Goal: Task Accomplishment & Management: Complete application form

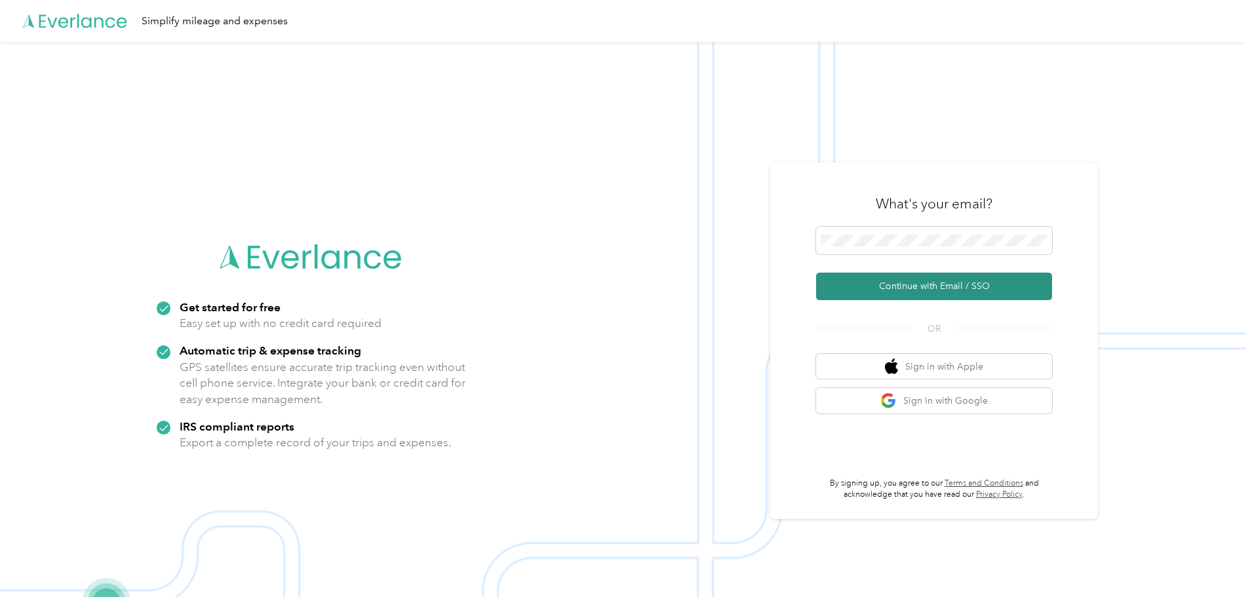
click at [935, 290] on button "Continue with Email / SSO" at bounding box center [934, 287] width 236 height 28
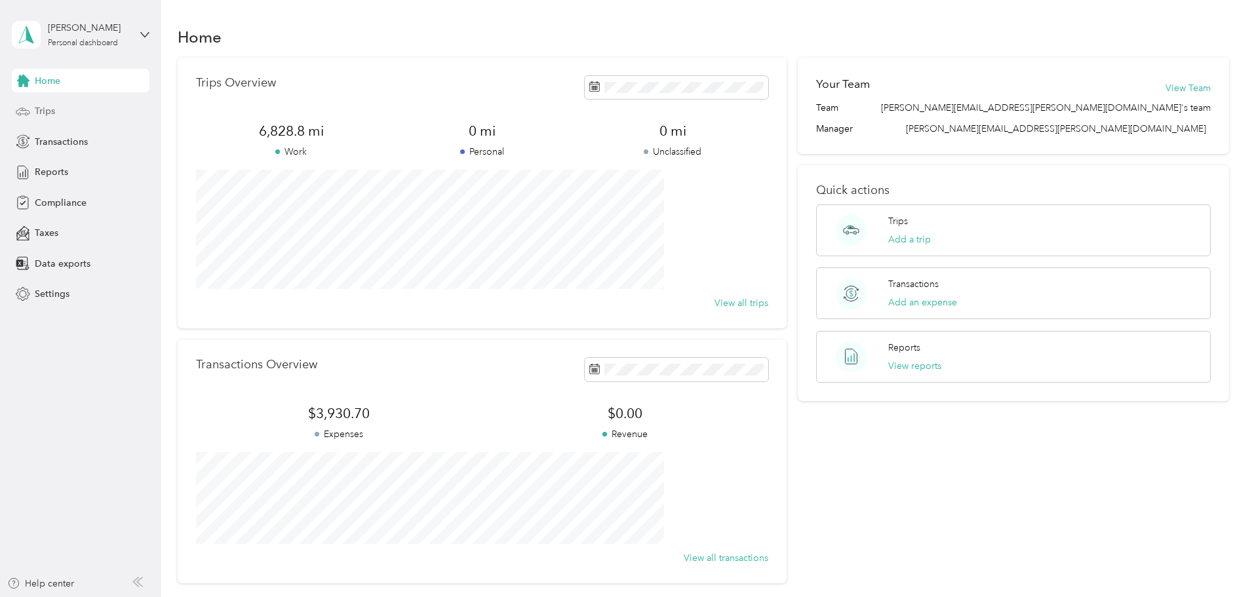
click at [35, 110] on span "Trips" at bounding box center [45, 111] width 20 height 14
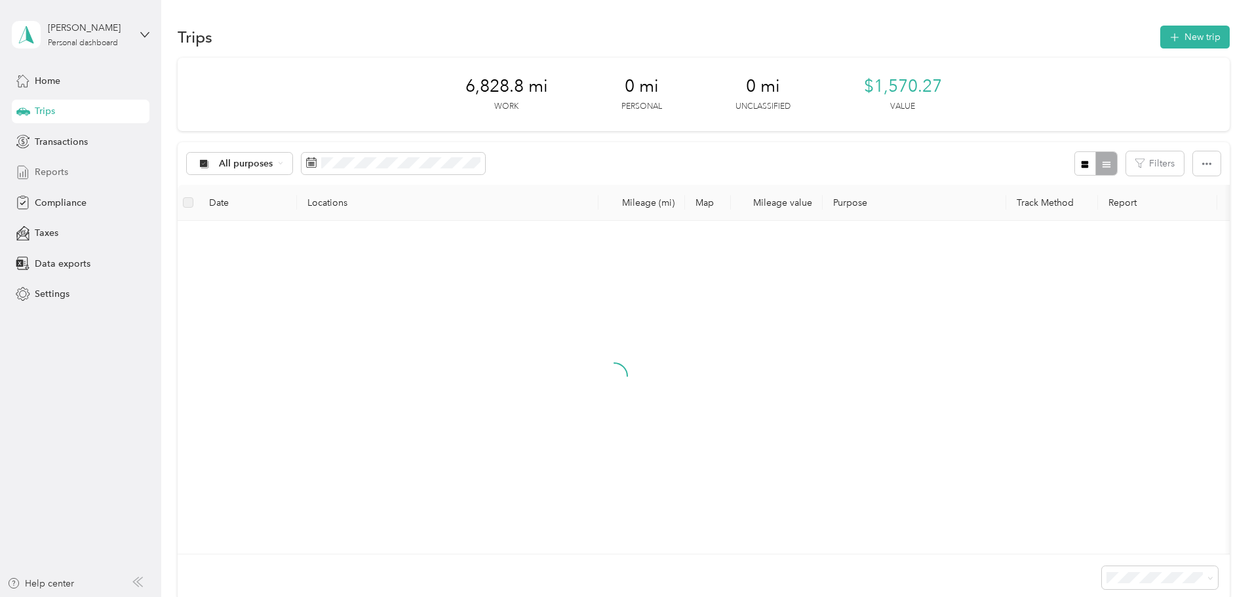
click at [41, 169] on span "Reports" at bounding box center [51, 172] width 33 height 14
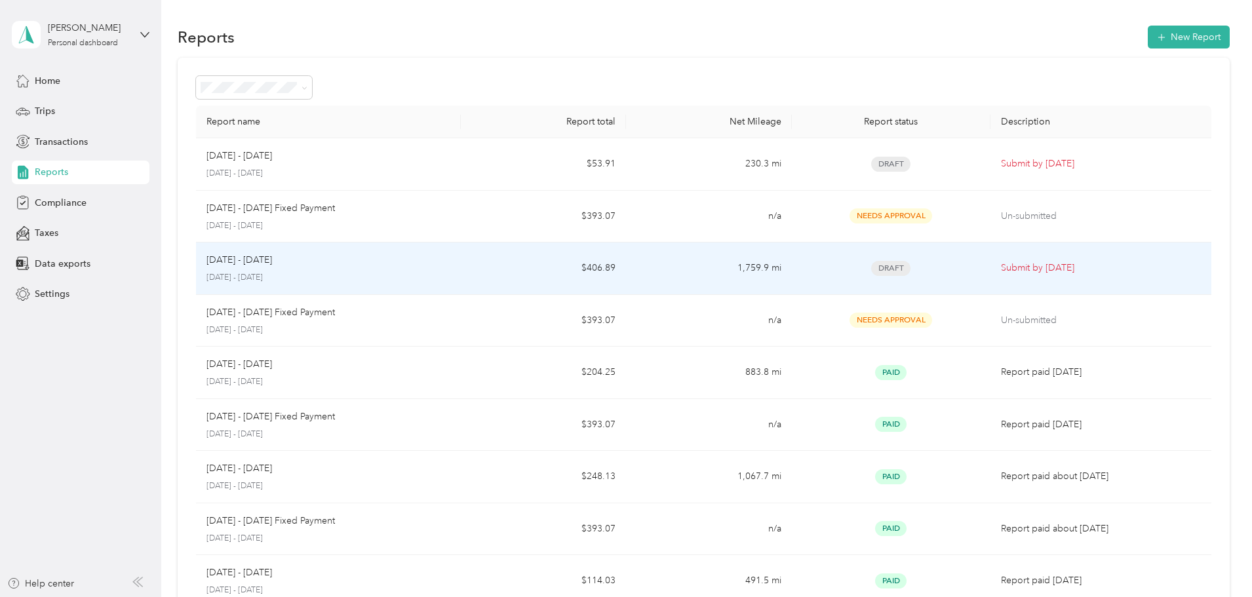
click at [393, 275] on p "August 1 - 31, 2025" at bounding box center [329, 278] width 244 height 12
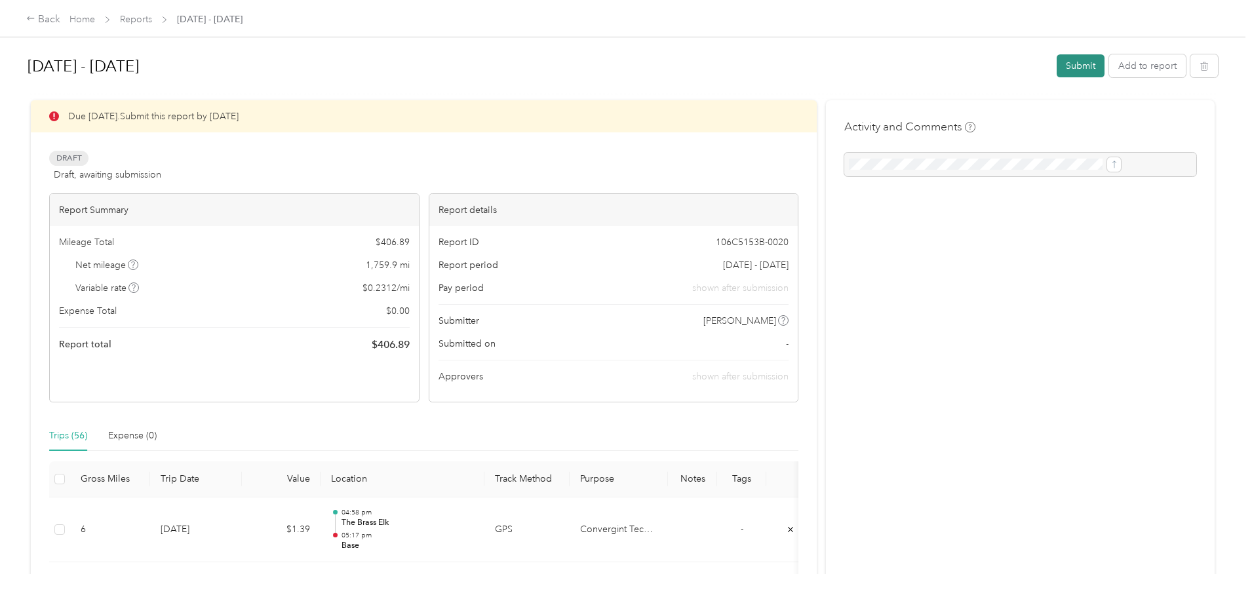
click at [1057, 67] on button "Submit" at bounding box center [1081, 65] width 48 height 23
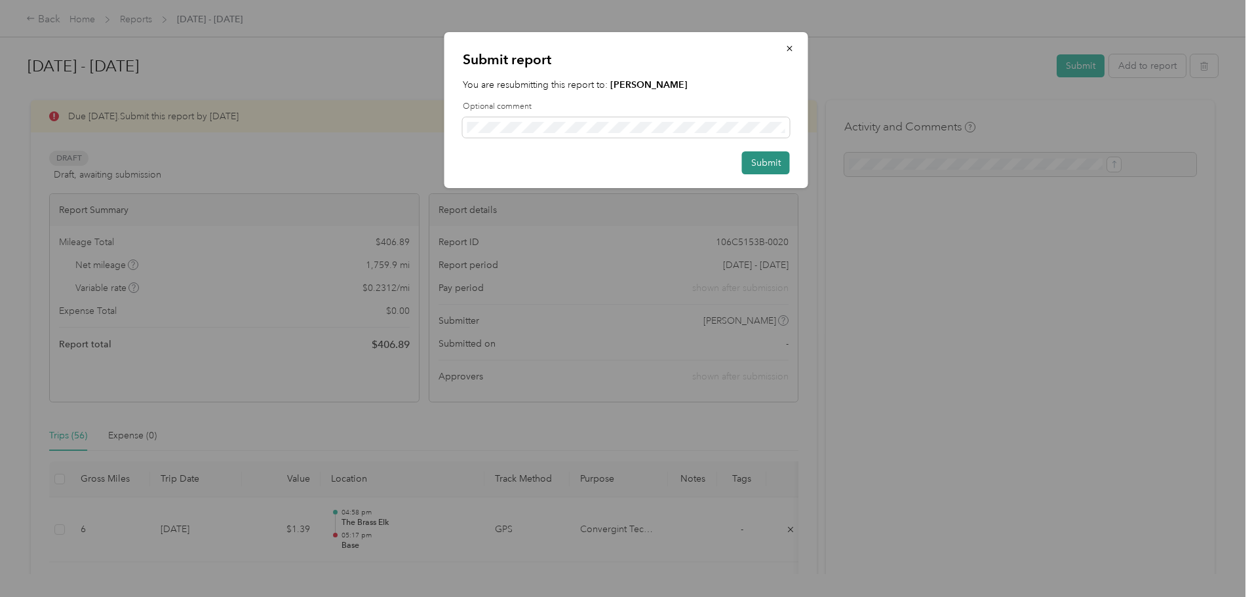
click at [759, 160] on button "Submit" at bounding box center [766, 162] width 48 height 23
